Goal: Information Seeking & Learning: Learn about a topic

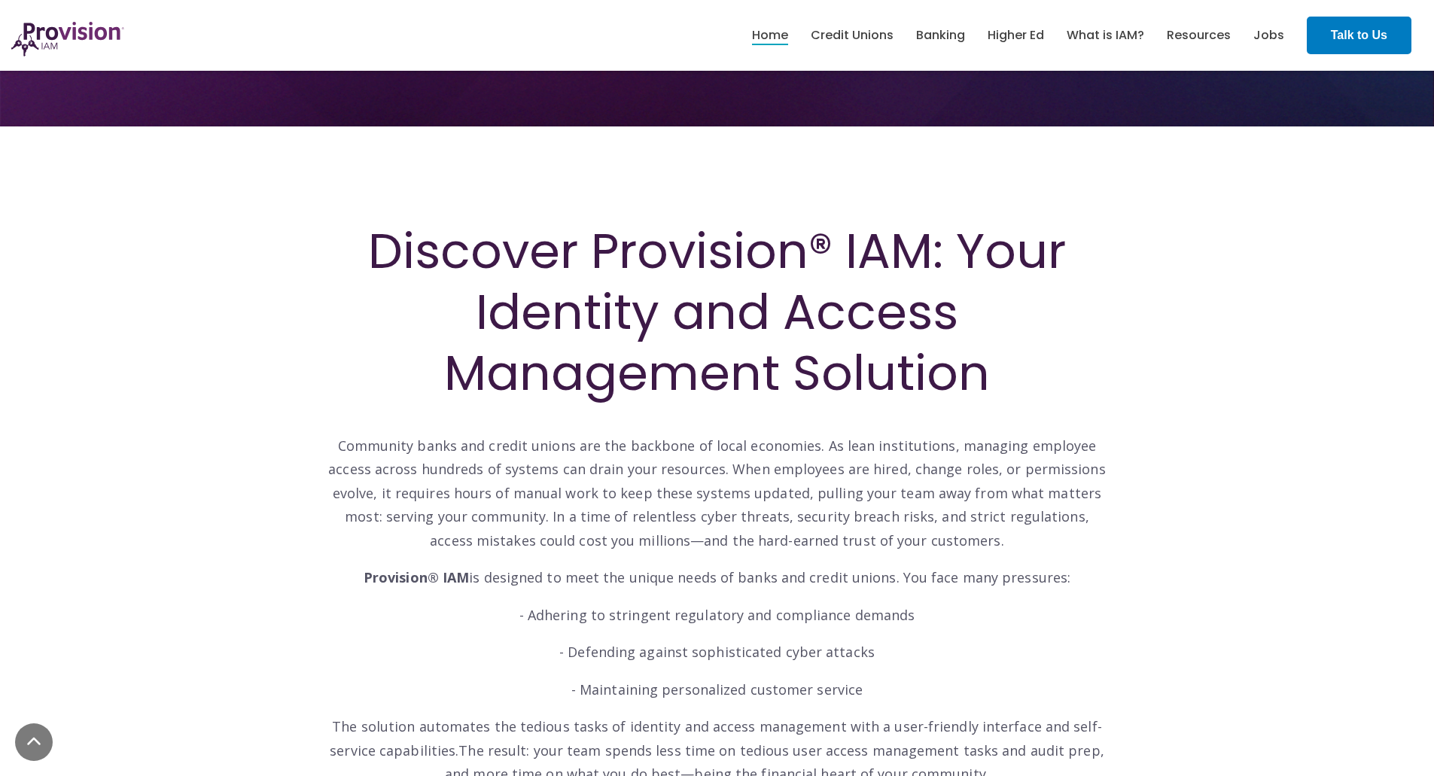
scroll to position [452, 0]
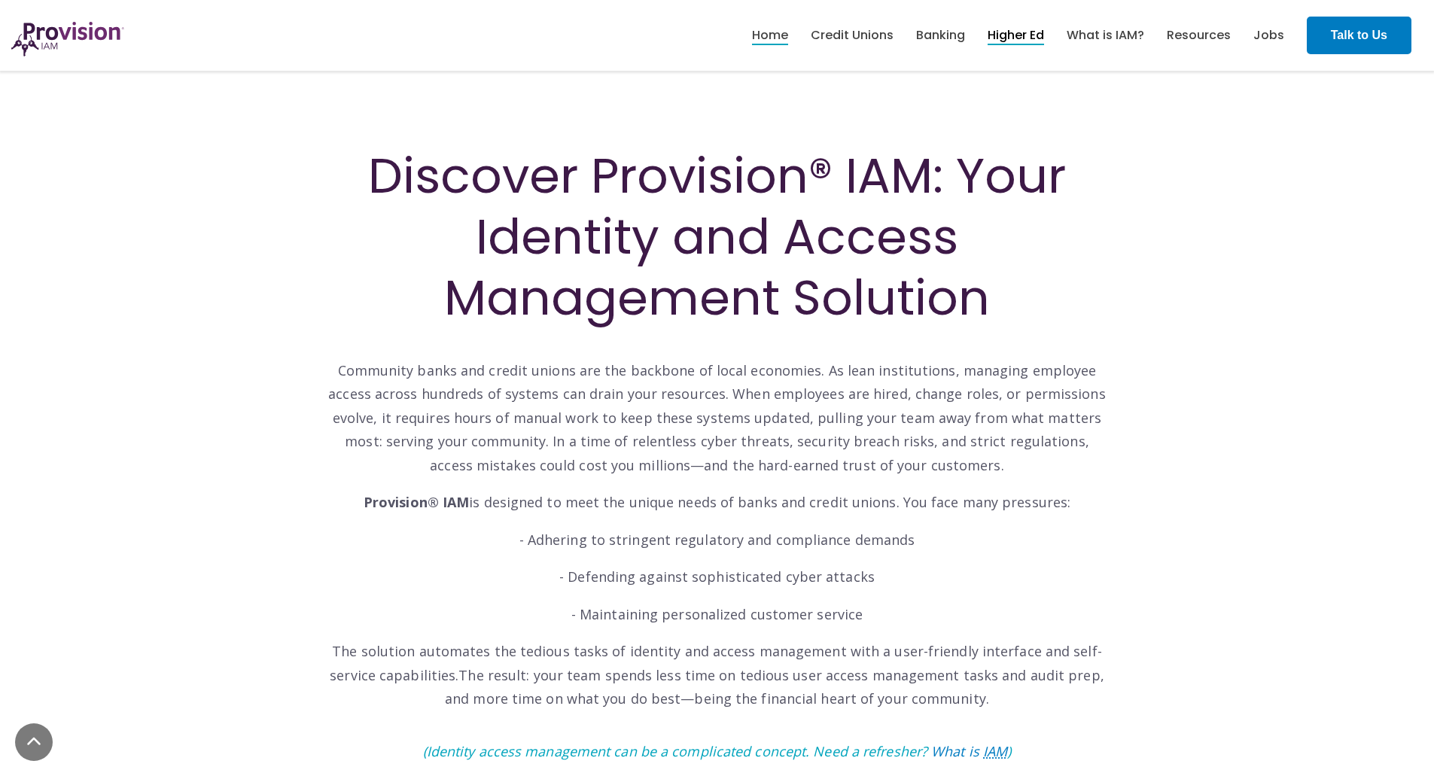
click at [1024, 33] on link "Higher Ed" at bounding box center [1015, 36] width 56 height 26
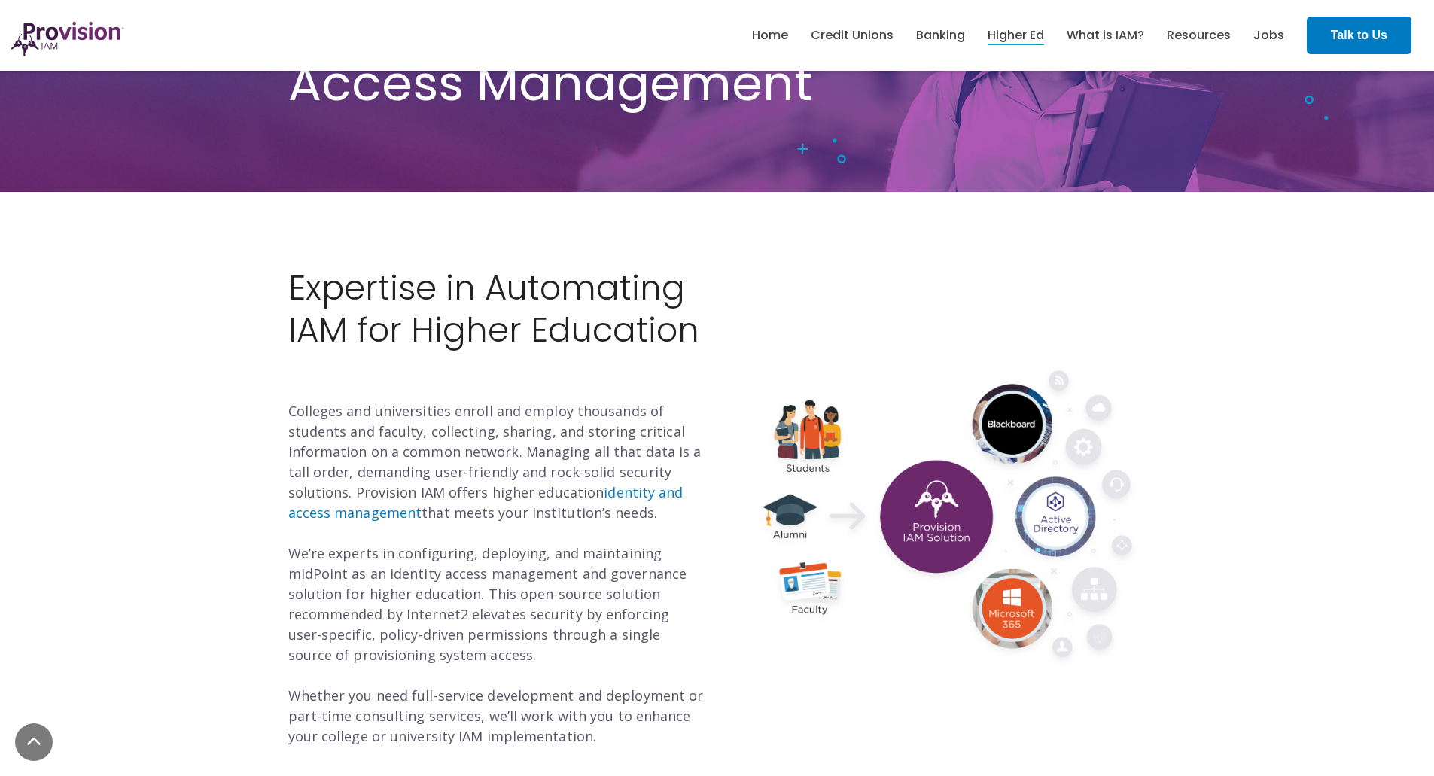
scroll to position [301, 0]
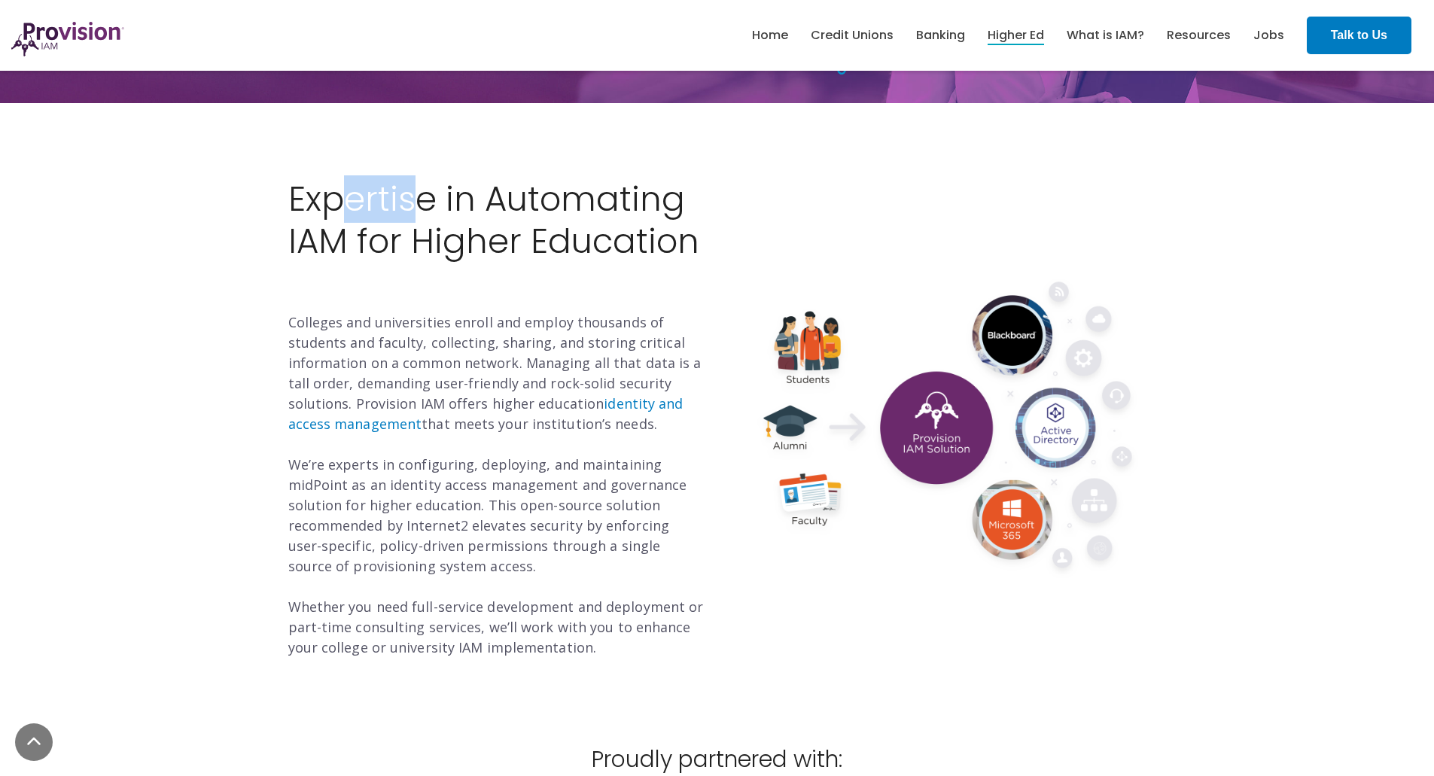
drag, startPoint x: 342, startPoint y: 196, endPoint x: 428, endPoint y: 216, distance: 88.2
click at [421, 211] on h2 "Expertise in Automating IAM for Higher Education" at bounding box center [497, 241] width 418 height 127
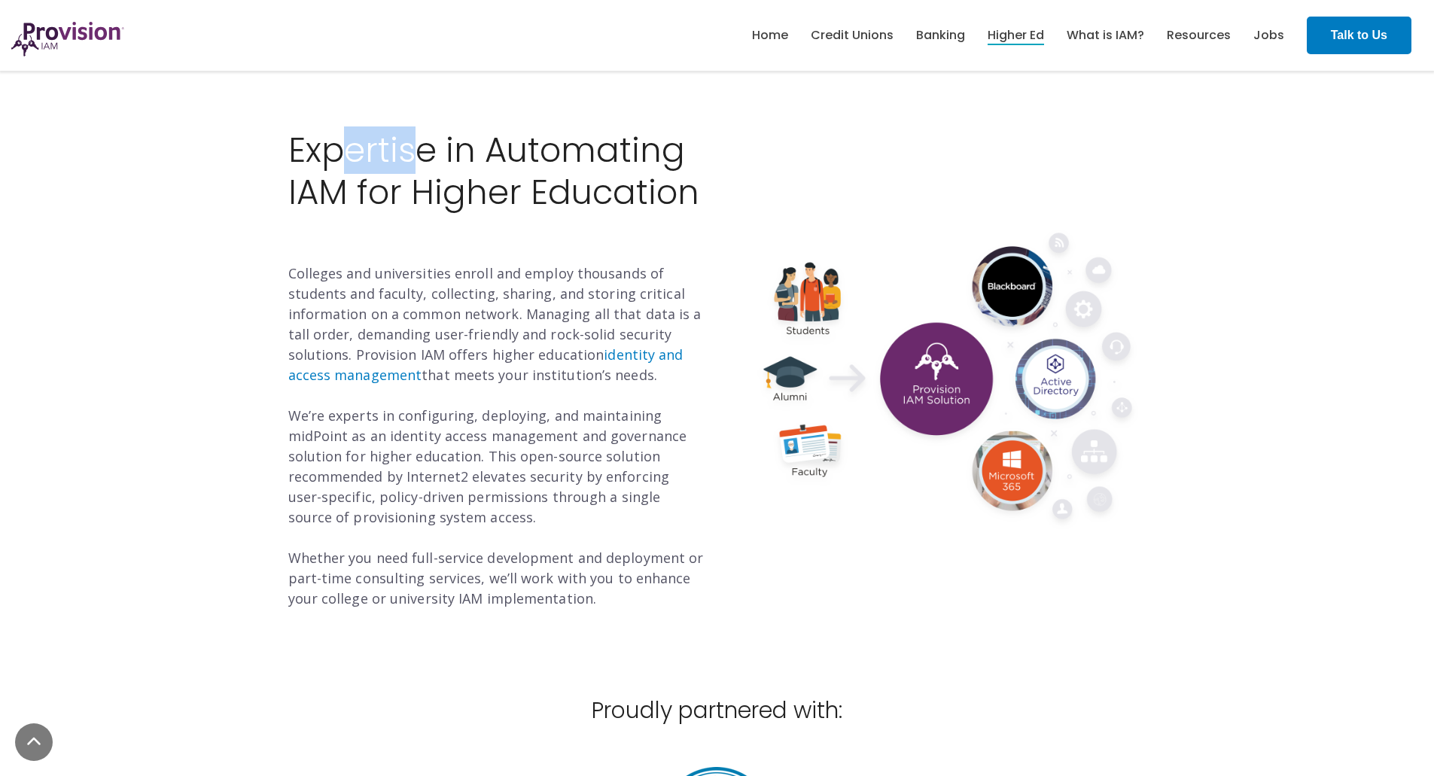
scroll to position [376, 0]
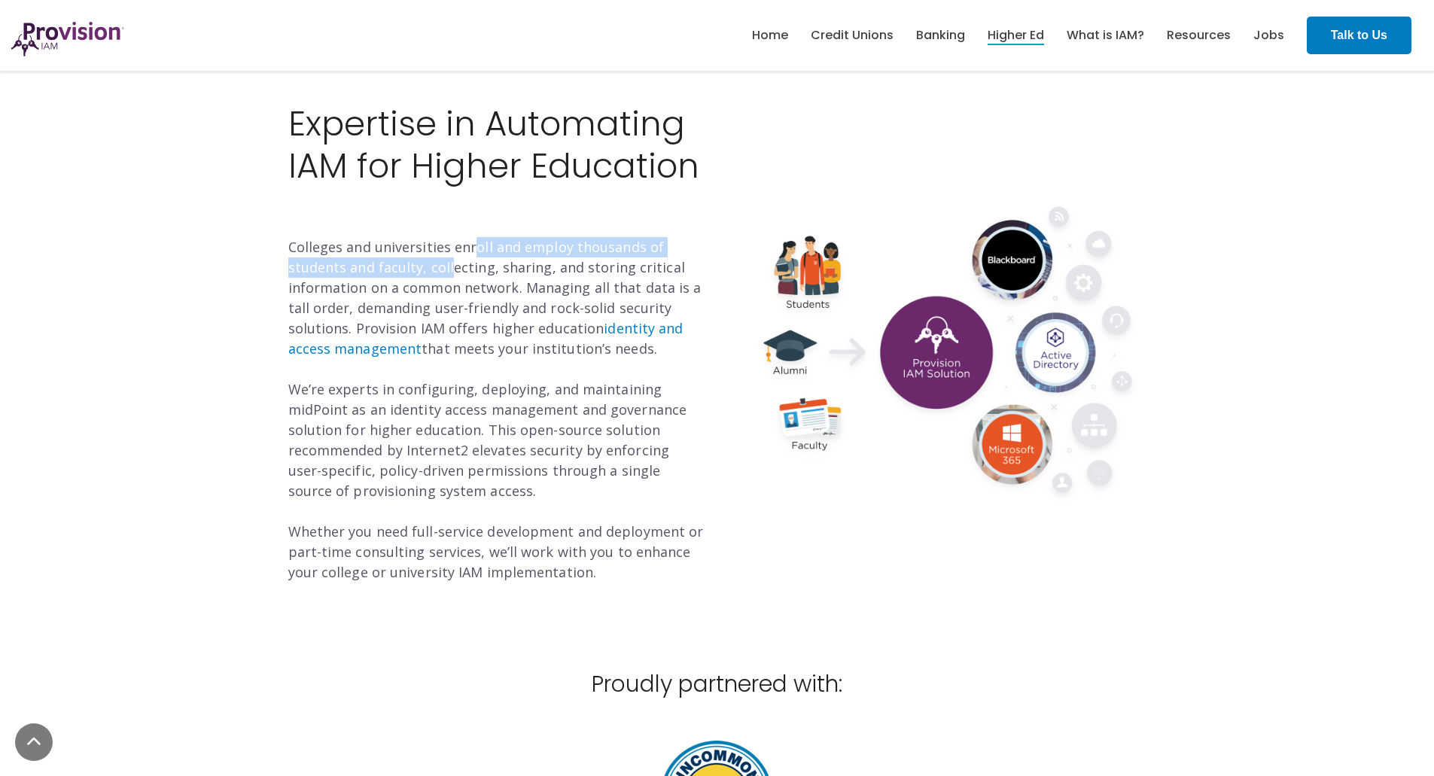
drag, startPoint x: 471, startPoint y: 245, endPoint x: 449, endPoint y: 268, distance: 31.9
click at [449, 268] on p "Colleges and universities enroll and employ thousands of students and faculty, …" at bounding box center [497, 409] width 418 height 345
click at [440, 269] on p "Colleges and universities enroll and employ thousands of students and faculty, …" at bounding box center [497, 409] width 418 height 345
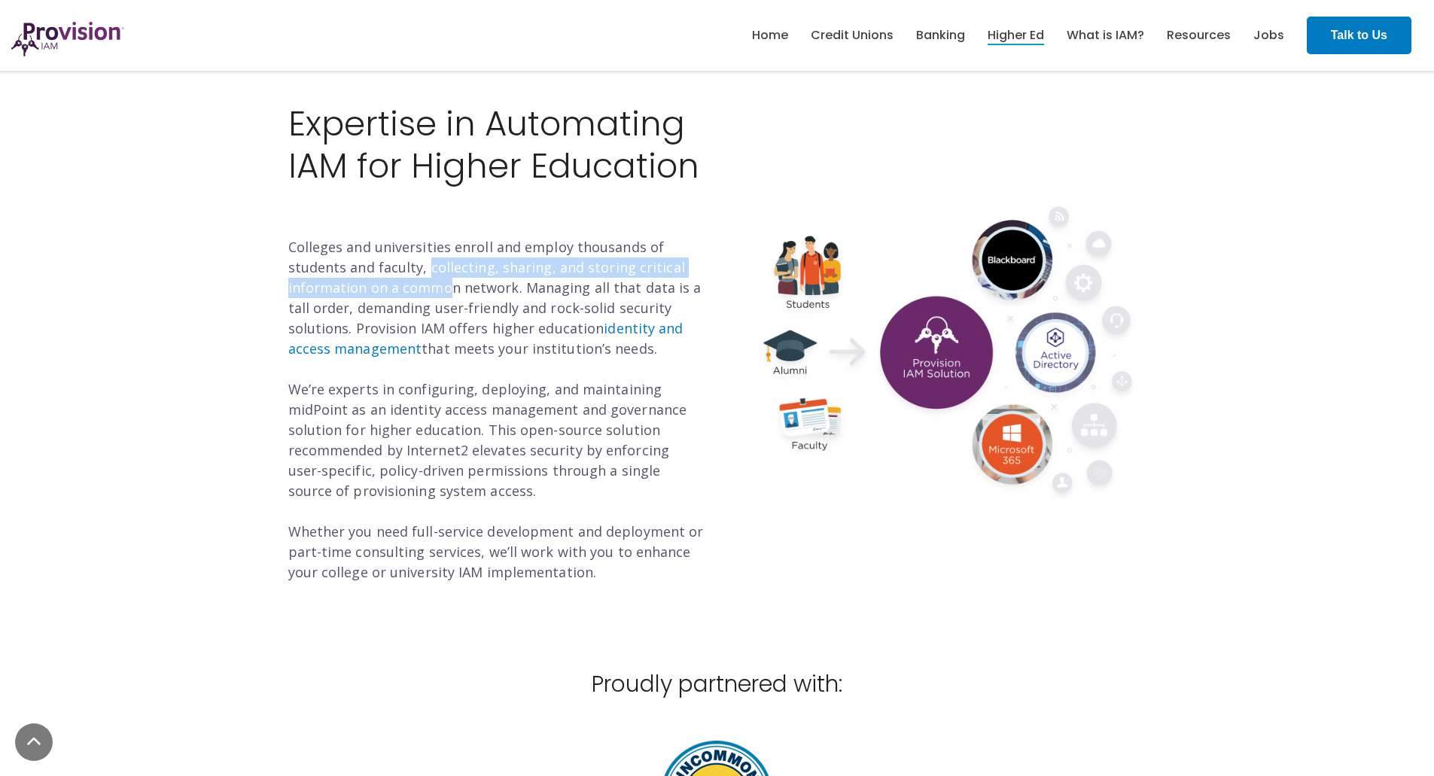
drag, startPoint x: 424, startPoint y: 265, endPoint x: 443, endPoint y: 285, distance: 27.7
click at [444, 285] on p "Colleges and universities enroll and employ thousands of students and faculty, …" at bounding box center [497, 409] width 418 height 345
click at [443, 285] on p "Colleges and universities enroll and employ thousands of students and faculty, …" at bounding box center [497, 409] width 418 height 345
drag, startPoint x: 377, startPoint y: 289, endPoint x: 558, endPoint y: 280, distance: 181.6
click at [558, 280] on p "Colleges and universities enroll and employ thousands of students and faculty, …" at bounding box center [497, 409] width 418 height 345
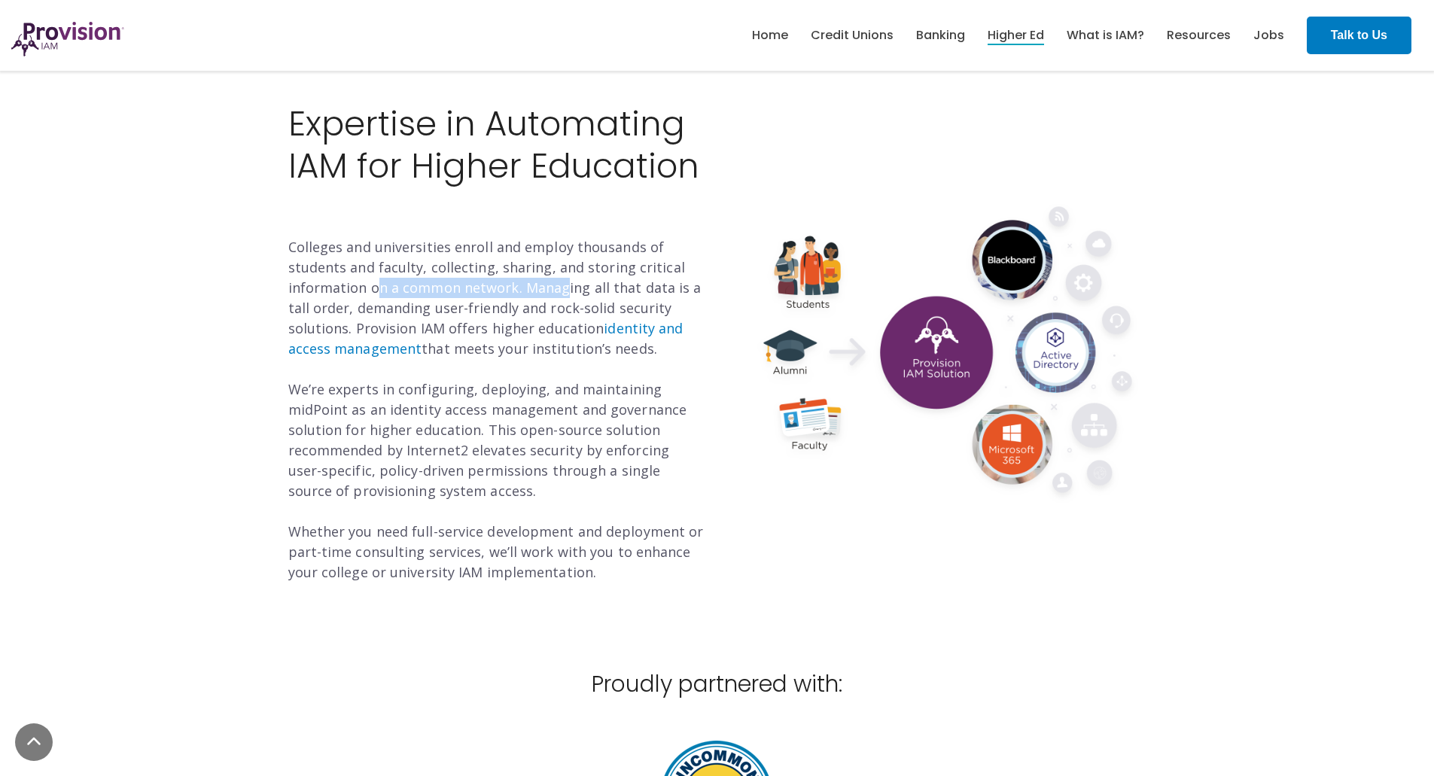
click at [558, 282] on p "Colleges and universities enroll and employ thousands of students and faculty, …" at bounding box center [497, 409] width 418 height 345
drag, startPoint x: 524, startPoint y: 289, endPoint x: 443, endPoint y: 308, distance: 83.4
click at [445, 308] on p "Colleges and universities enroll and employ thousands of students and faculty, …" at bounding box center [497, 409] width 418 height 345
click at [433, 309] on p "Colleges and universities enroll and employ thousands of students and faculty, …" at bounding box center [497, 409] width 418 height 345
drag, startPoint x: 355, startPoint y: 312, endPoint x: 585, endPoint y: 306, distance: 229.6
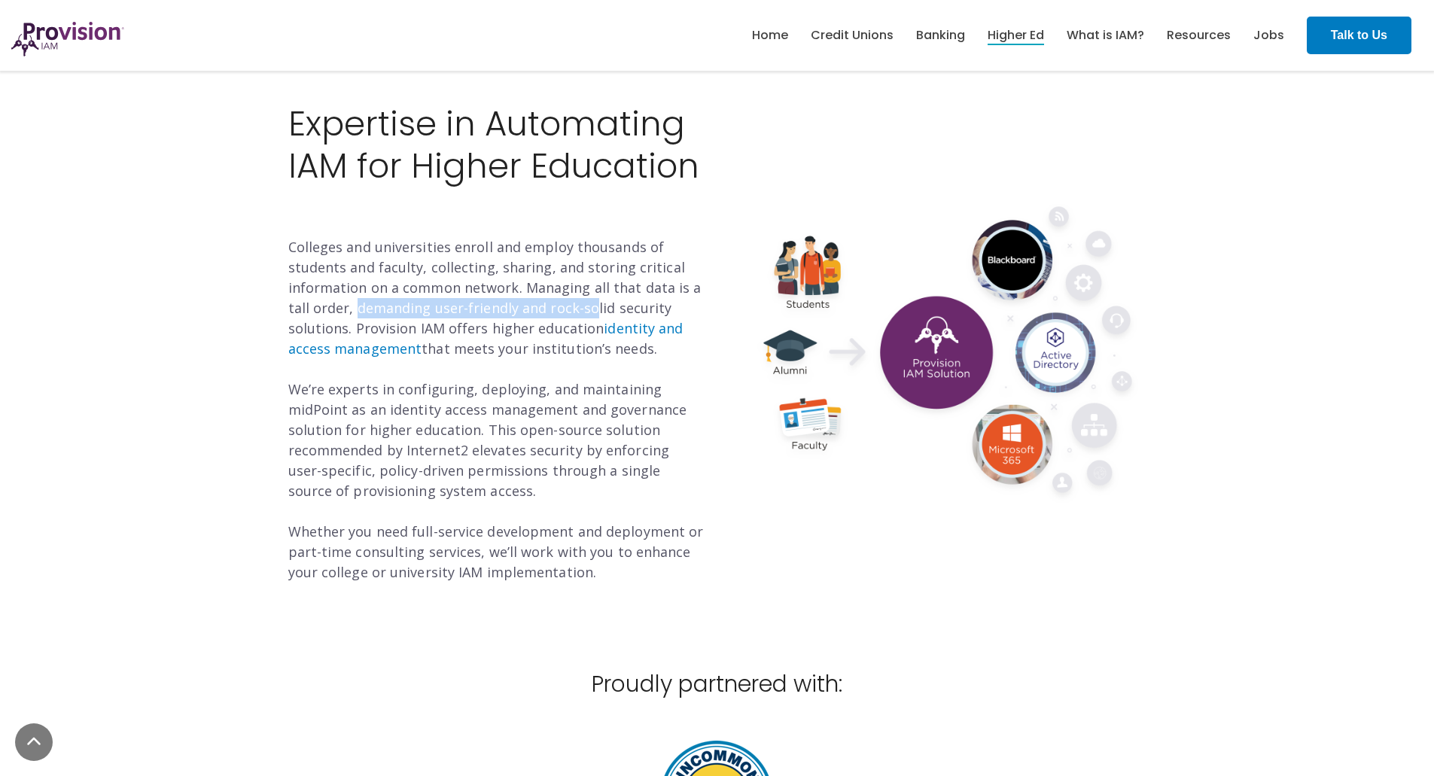
click at [587, 306] on p "Colleges and universities enroll and employ thousands of students and faculty, …" at bounding box center [497, 409] width 418 height 345
click at [585, 306] on p "Colleges and universities enroll and employ thousands of students and faculty, …" at bounding box center [497, 409] width 418 height 345
drag, startPoint x: 601, startPoint y: 306, endPoint x: 519, endPoint y: 309, distance: 82.1
click at [519, 309] on p "Colleges and universities enroll and employ thousands of students and faculty, …" at bounding box center [497, 409] width 418 height 345
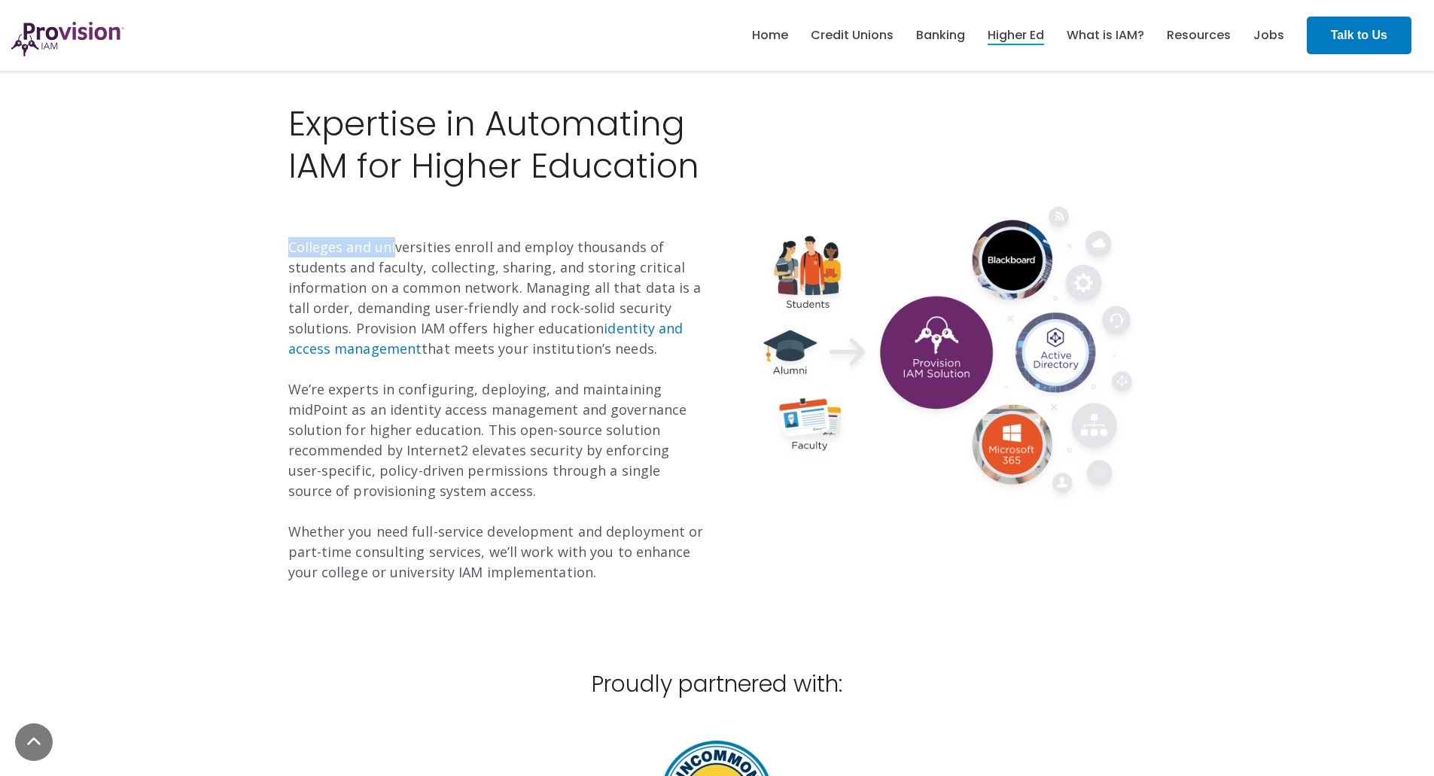
drag, startPoint x: 288, startPoint y: 246, endPoint x: 393, endPoint y: 251, distance: 104.7
click at [393, 251] on p "Colleges and universities enroll and employ thousands of students and faculty, …" at bounding box center [497, 409] width 418 height 345
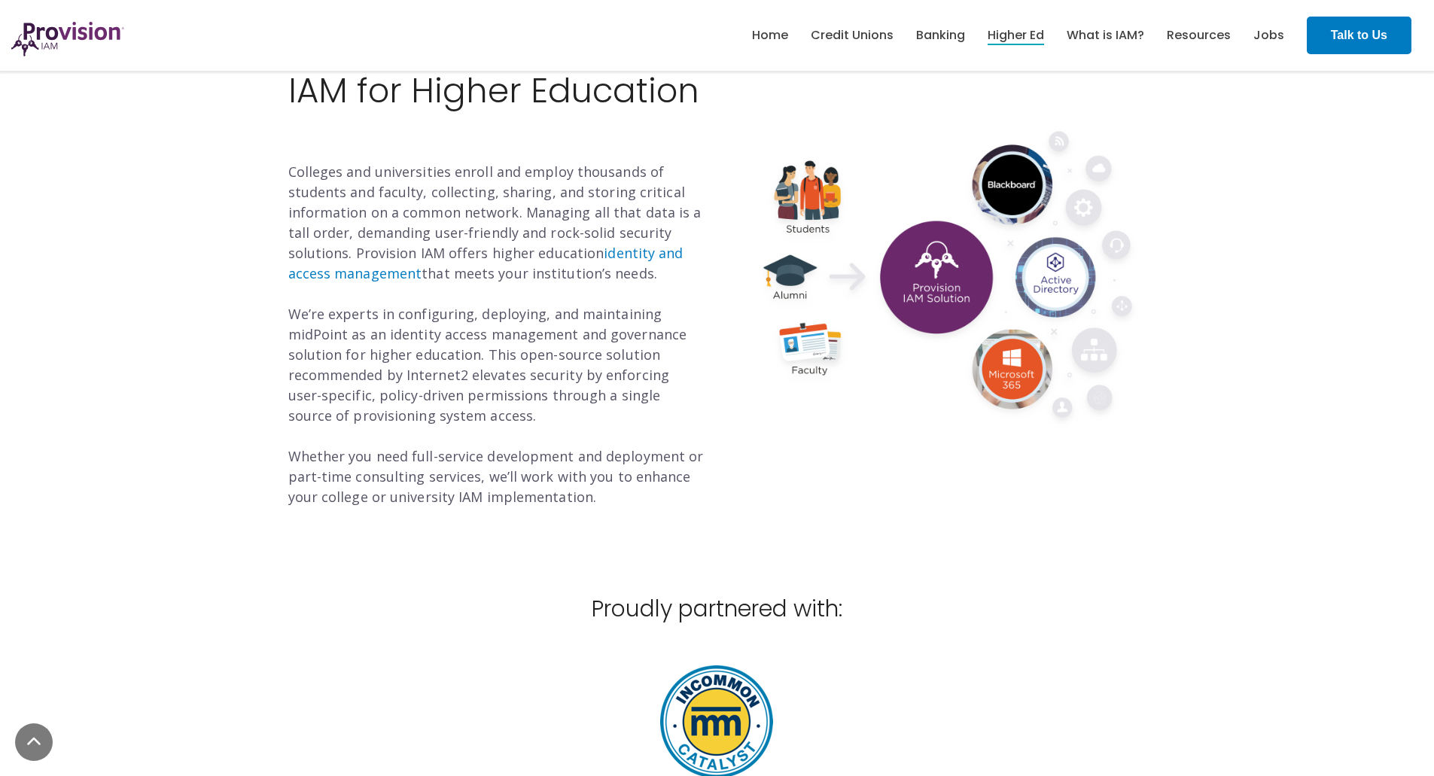
drag, startPoint x: 385, startPoint y: 175, endPoint x: 645, endPoint y: 274, distance: 278.0
click at [645, 274] on p "Colleges and universities enroll and employ thousands of students and faculty, …" at bounding box center [497, 334] width 418 height 345
click at [642, 274] on p "Colleges and universities enroll and employ thousands of students and faculty, …" at bounding box center [497, 334] width 418 height 345
drag, startPoint x: 645, startPoint y: 275, endPoint x: 293, endPoint y: 171, distance: 367.2
click at [293, 171] on p "Colleges and universities enroll and employ thousands of students and faculty, …" at bounding box center [497, 334] width 418 height 345
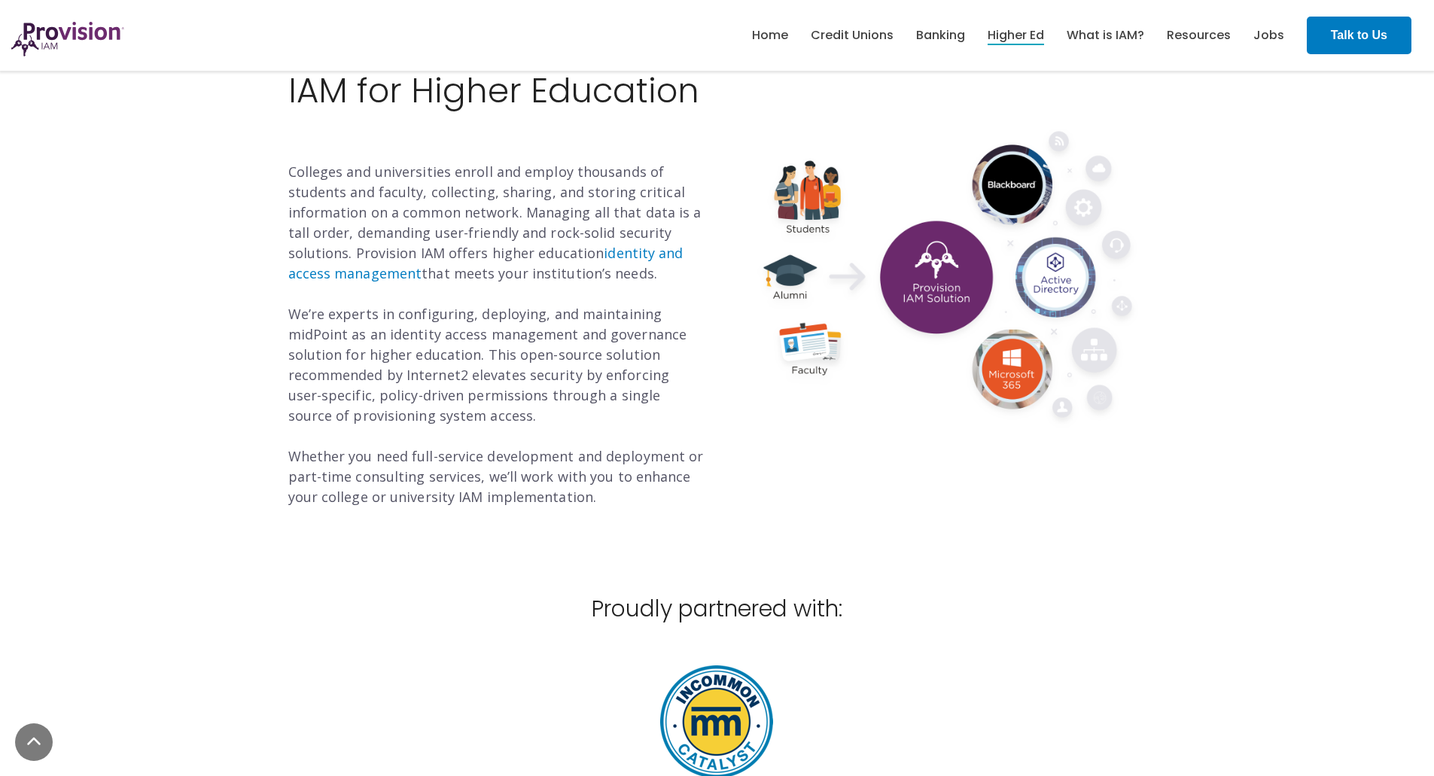
click at [293, 171] on p "Colleges and universities enroll and employ thousands of students and faculty, …" at bounding box center [497, 334] width 418 height 345
drag, startPoint x: 288, startPoint y: 171, endPoint x: 646, endPoint y: 278, distance: 373.1
click at [646, 278] on p "Colleges and universities enroll and employ thousands of students and faculty, …" at bounding box center [497, 334] width 418 height 345
drag, startPoint x: 647, startPoint y: 274, endPoint x: 290, endPoint y: 175, distance: 371.0
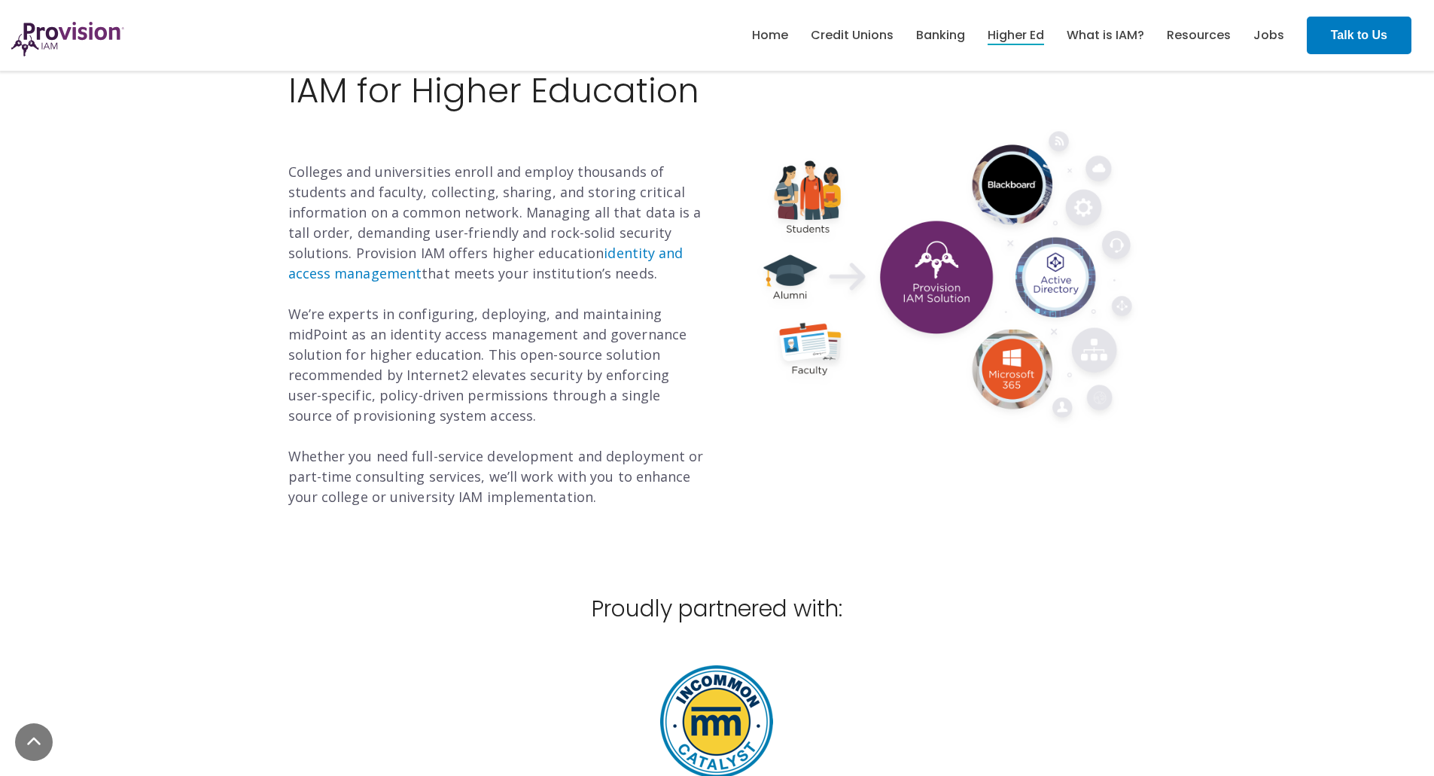
click at [290, 175] on p "Colleges and universities enroll and employ thousands of students and faculty, …" at bounding box center [497, 334] width 418 height 345
click at [289, 172] on p "Colleges and universities enroll and employ thousands of students and faculty, …" at bounding box center [497, 334] width 418 height 345
drag, startPoint x: 288, startPoint y: 172, endPoint x: 651, endPoint y: 273, distance: 376.5
click at [651, 273] on p "Colleges and universities enroll and employ thousands of students and faculty, …" at bounding box center [497, 334] width 418 height 345
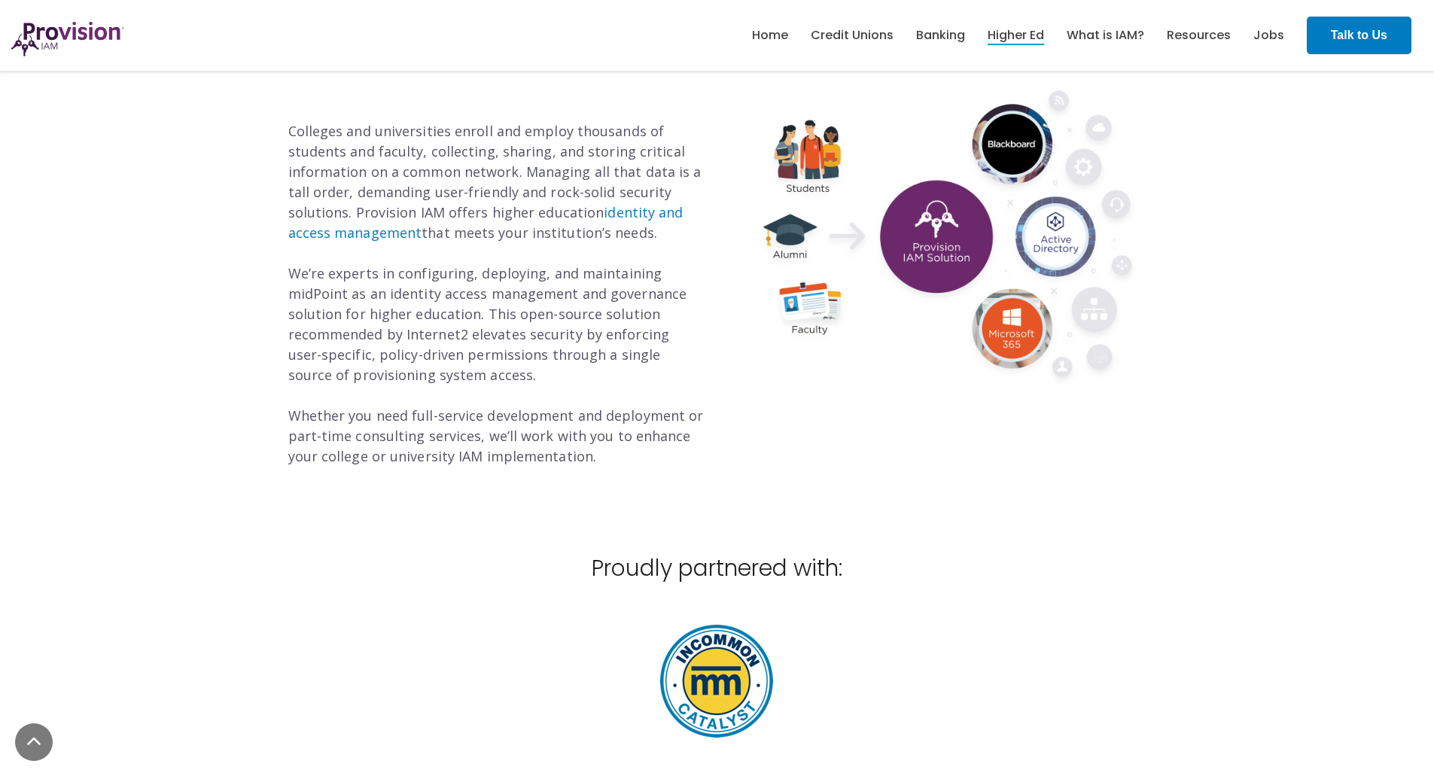
scroll to position [527, 0]
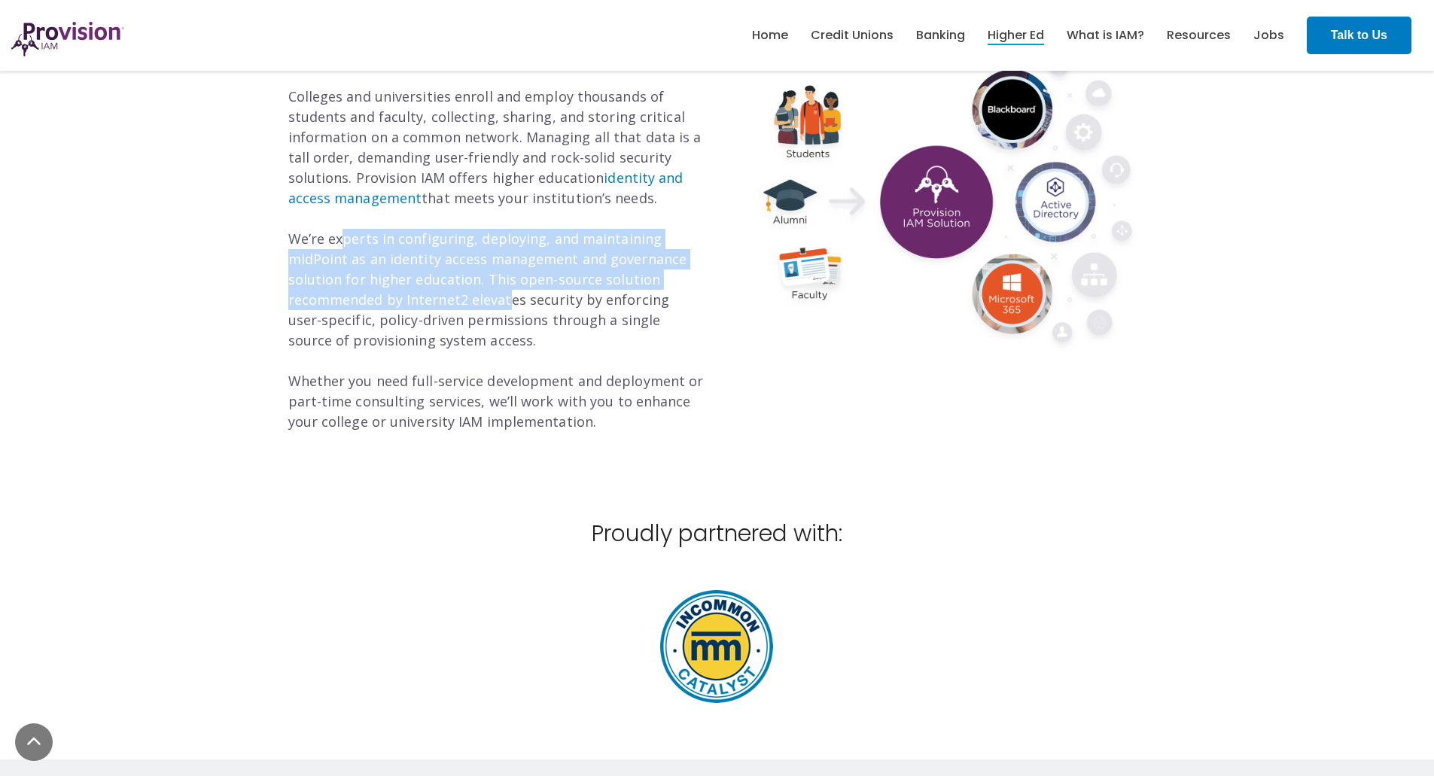
drag, startPoint x: 363, startPoint y: 238, endPoint x: 504, endPoint y: 298, distance: 153.8
click at [500, 306] on p "Colleges and universities enroll and employ thousands of students and faculty, …" at bounding box center [497, 259] width 418 height 345
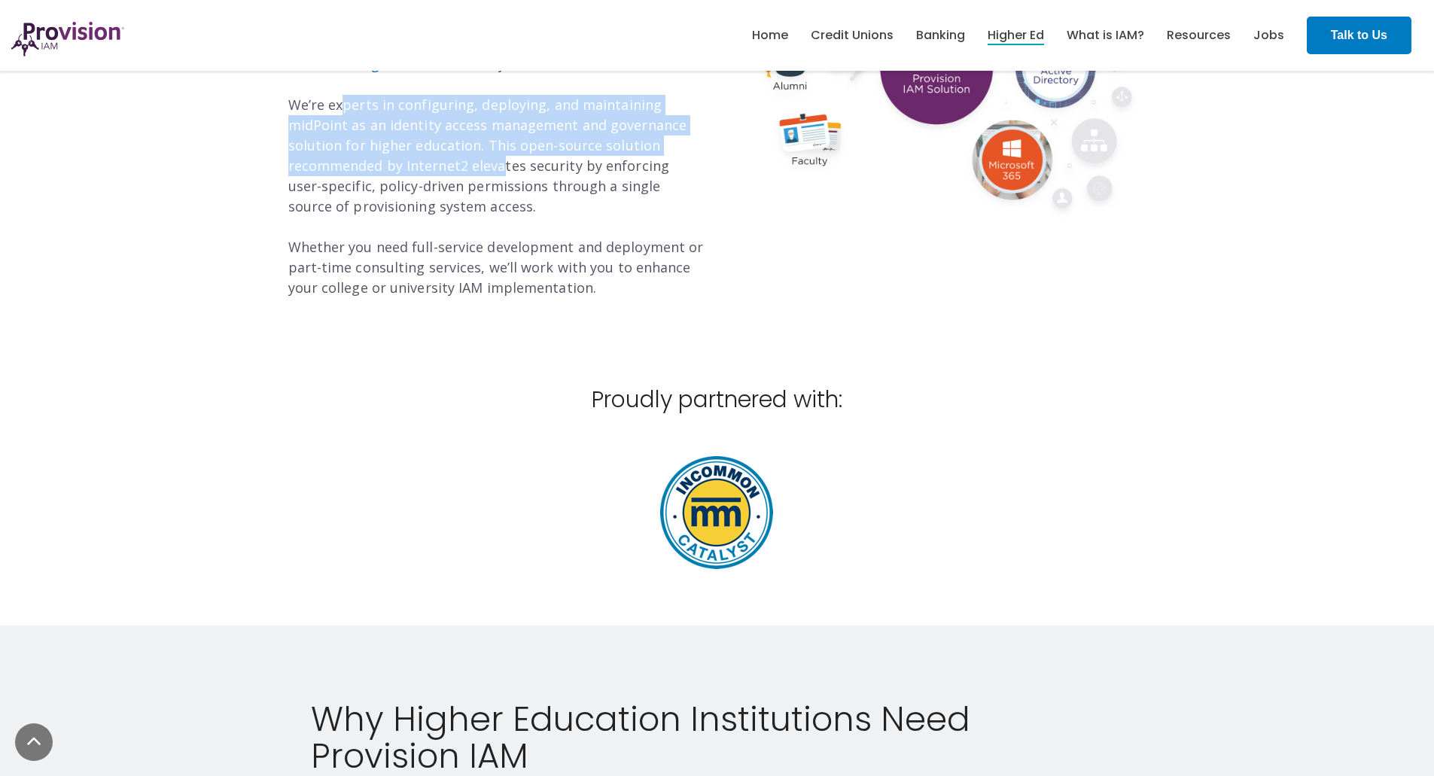
scroll to position [677, 0]
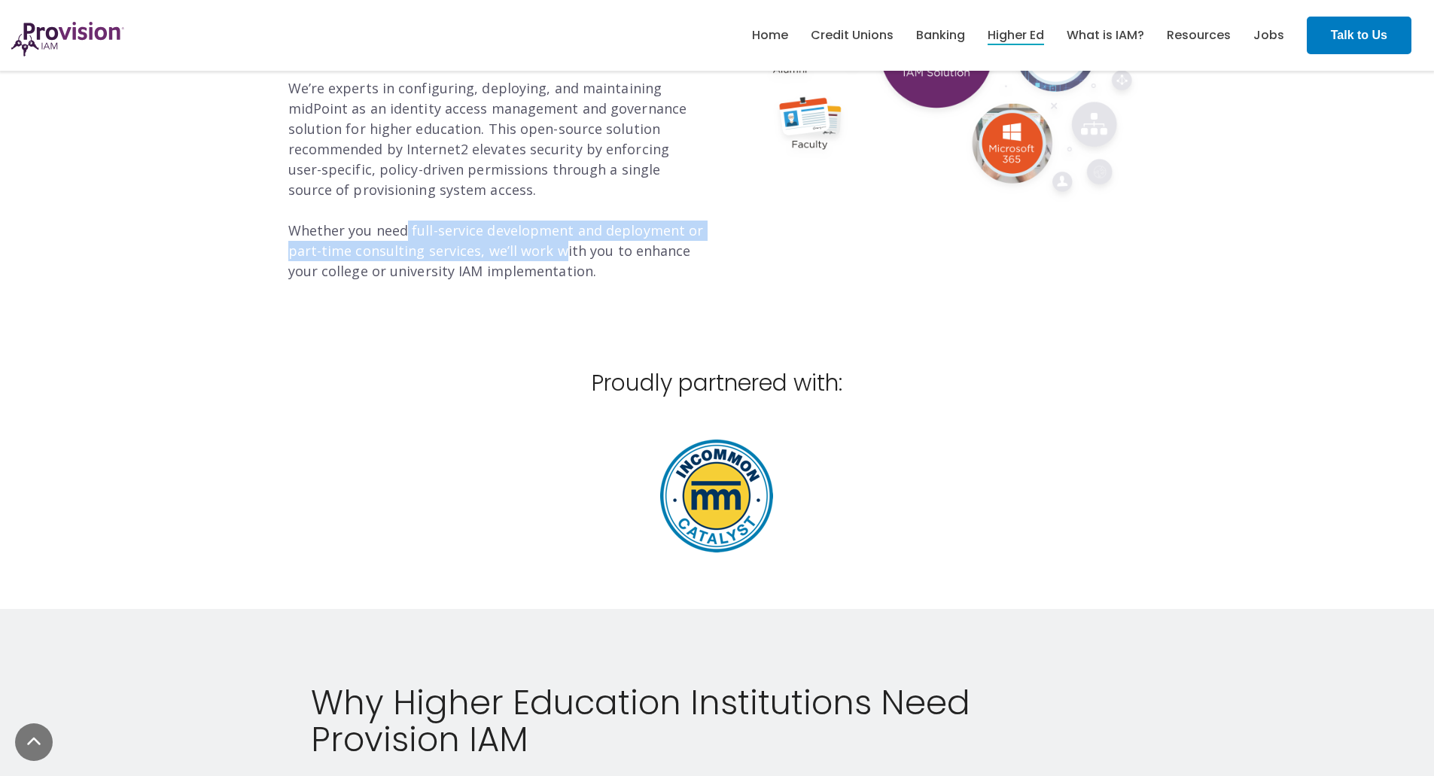
drag, startPoint x: 404, startPoint y: 230, endPoint x: 546, endPoint y: 251, distance: 143.1
click at [551, 248] on p "Colleges and universities enroll and employ thousands of students and faculty, …" at bounding box center [497, 108] width 418 height 345
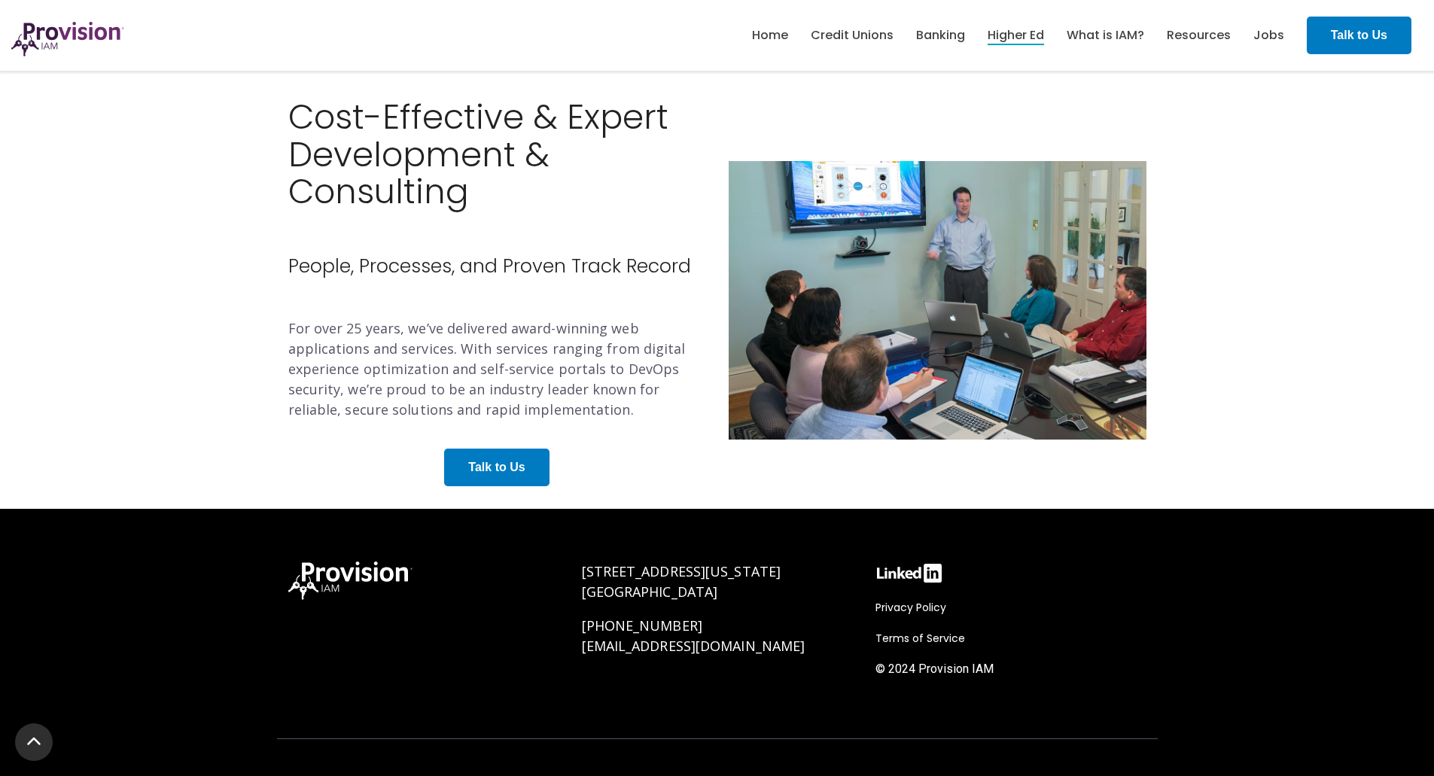
scroll to position [2715, 0]
